Goal: Transaction & Acquisition: Purchase product/service

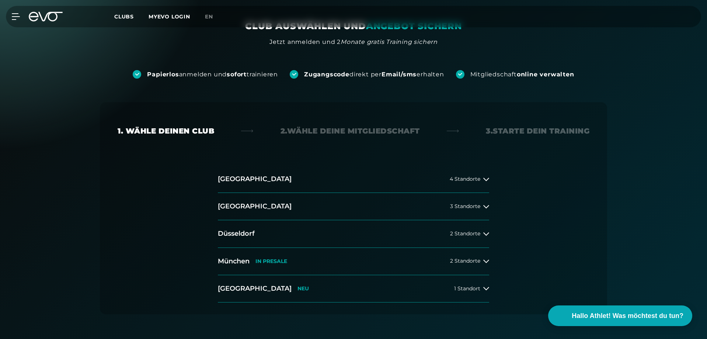
scroll to position [74, 0]
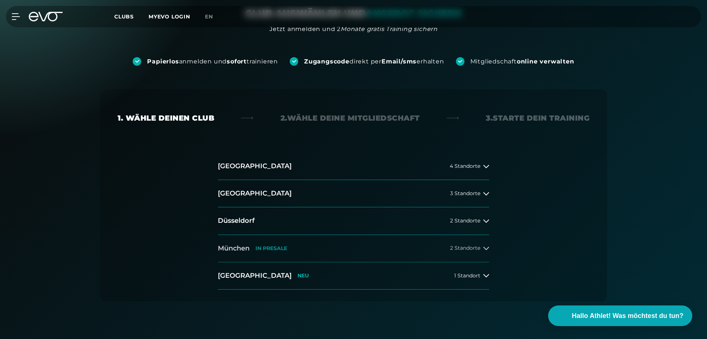
click at [487, 247] on icon at bounding box center [486, 248] width 6 height 6
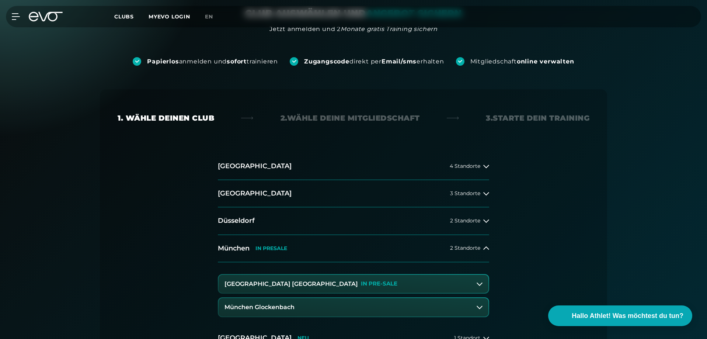
click at [280, 307] on h3 "München Glockenbach" at bounding box center [260, 307] width 70 height 7
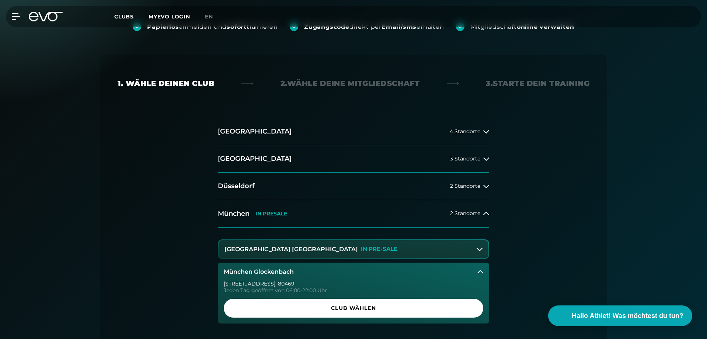
scroll to position [184, 0]
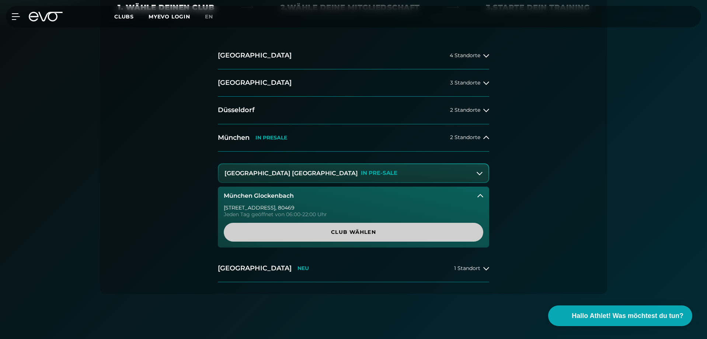
click at [359, 235] on span "Club wählen" at bounding box center [354, 232] width 224 height 8
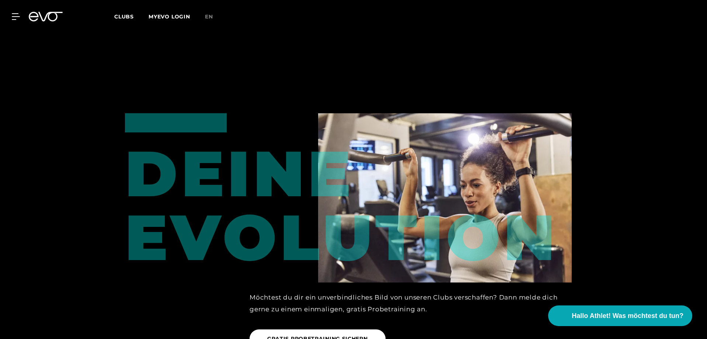
scroll to position [1196, 0]
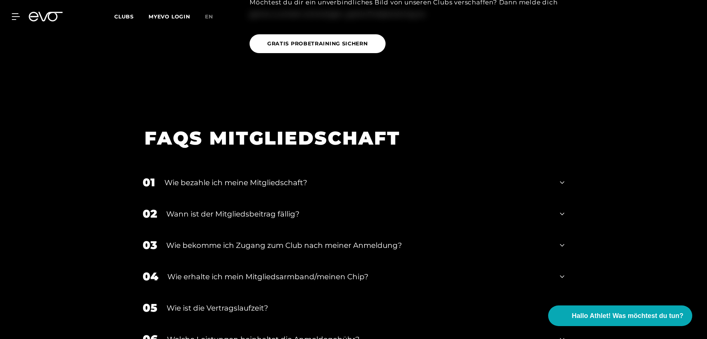
click at [205, 302] on div "Wie ist die Vertragslaufzeit?" at bounding box center [359, 307] width 384 height 11
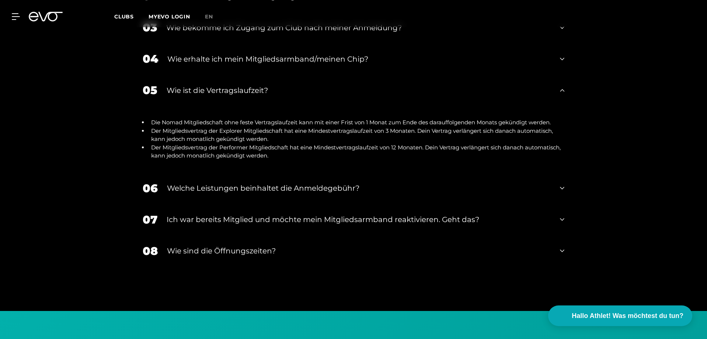
scroll to position [1417, 0]
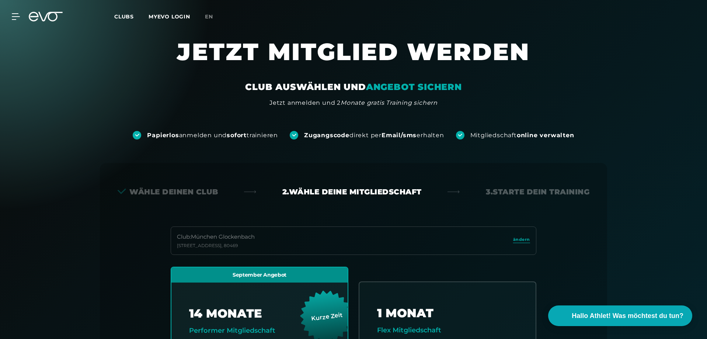
click at [161, 193] on div "Wähle deinen Club" at bounding box center [168, 192] width 101 height 10
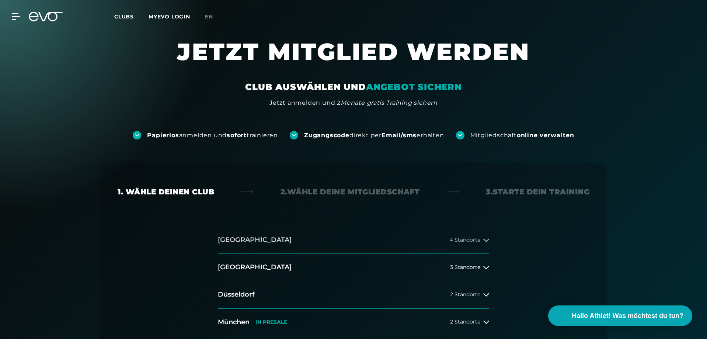
click at [259, 241] on button "[GEOGRAPHIC_DATA] 4 Standorte" at bounding box center [353, 239] width 271 height 27
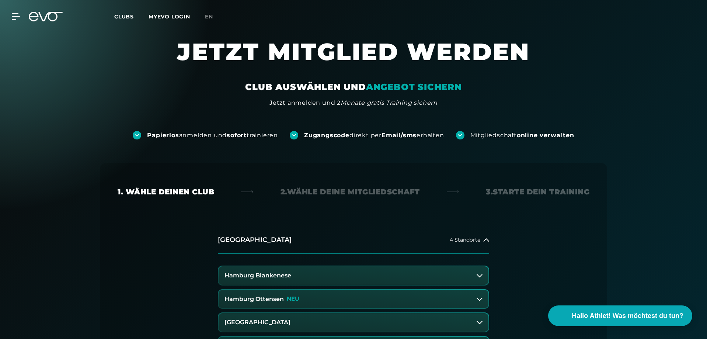
click at [270, 272] on h3 "Hamburg Blankenese" at bounding box center [258, 275] width 67 height 7
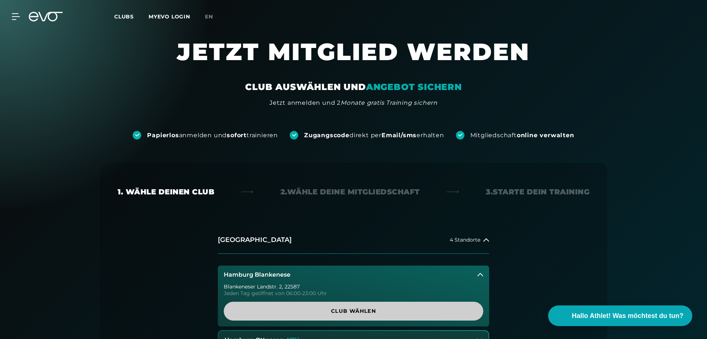
click at [320, 315] on span "Club wählen" at bounding box center [354, 311] width 260 height 19
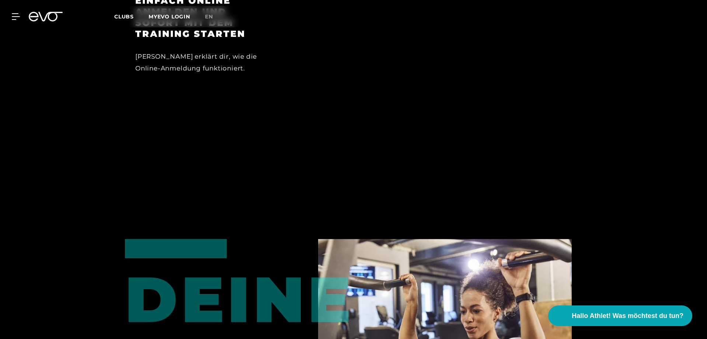
scroll to position [1070, 0]
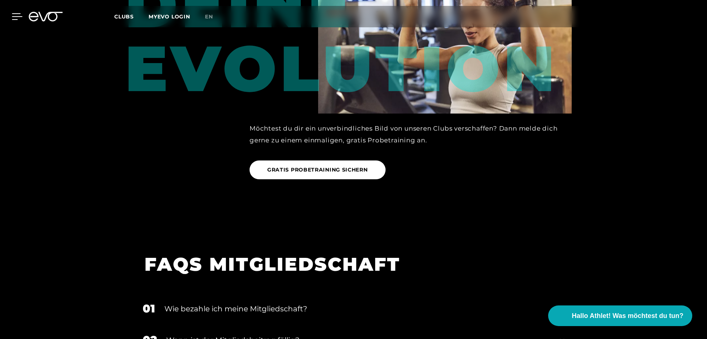
click at [18, 17] on icon at bounding box center [17, 16] width 11 height 7
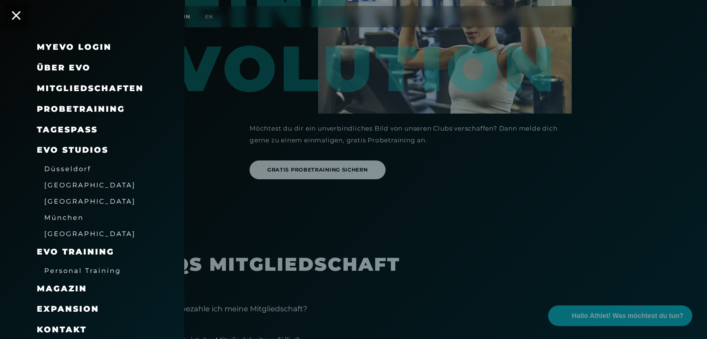
click at [78, 131] on link "TAGESPASS" at bounding box center [67, 130] width 61 height 10
click at [521, 195] on div at bounding box center [353, 169] width 707 height 339
